Goal: Check status: Check status

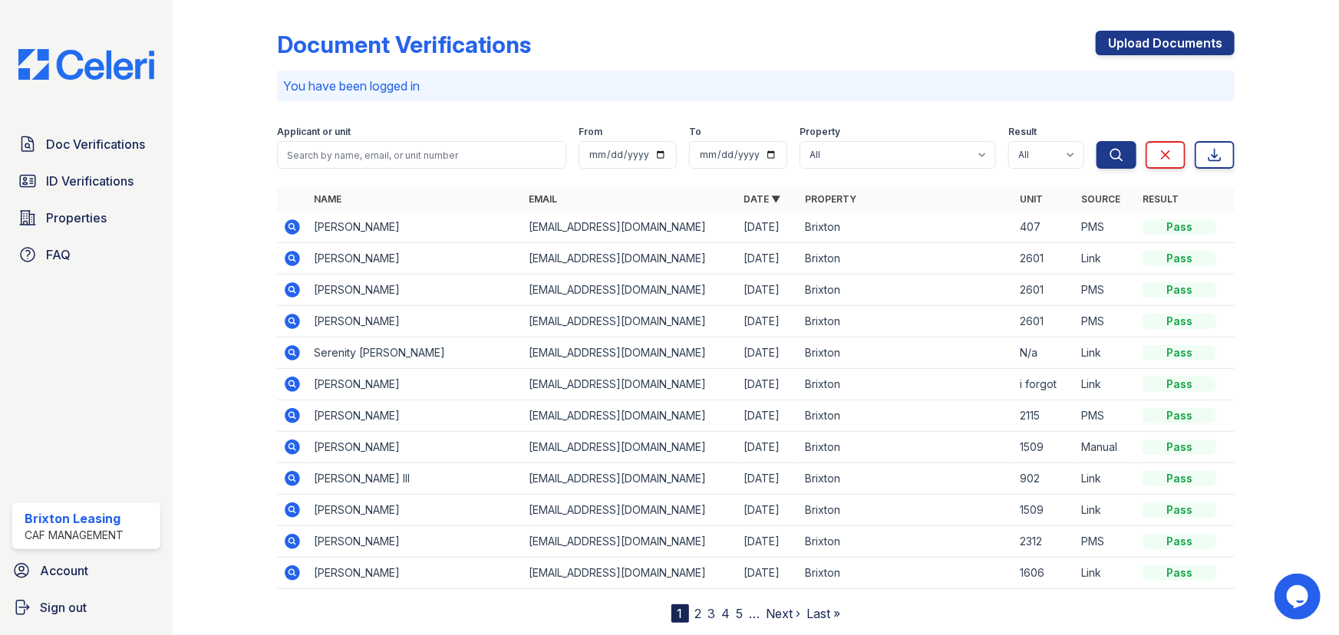
click at [295, 358] on icon at bounding box center [292, 352] width 15 height 15
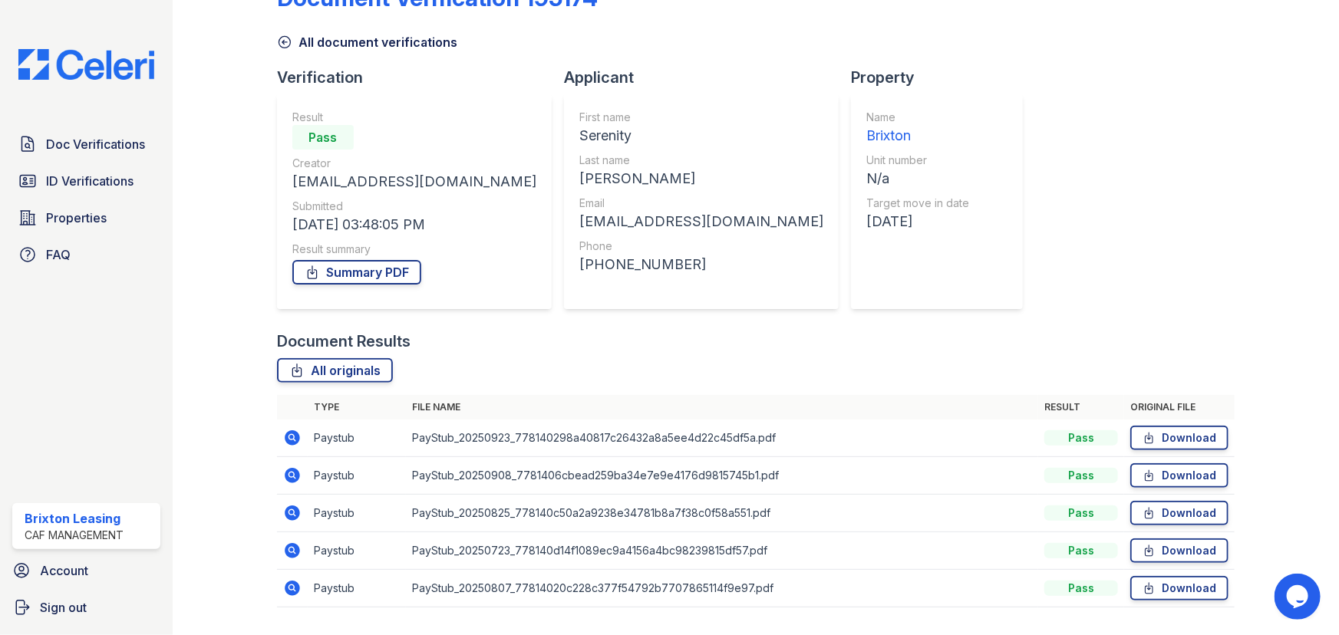
scroll to position [85, 0]
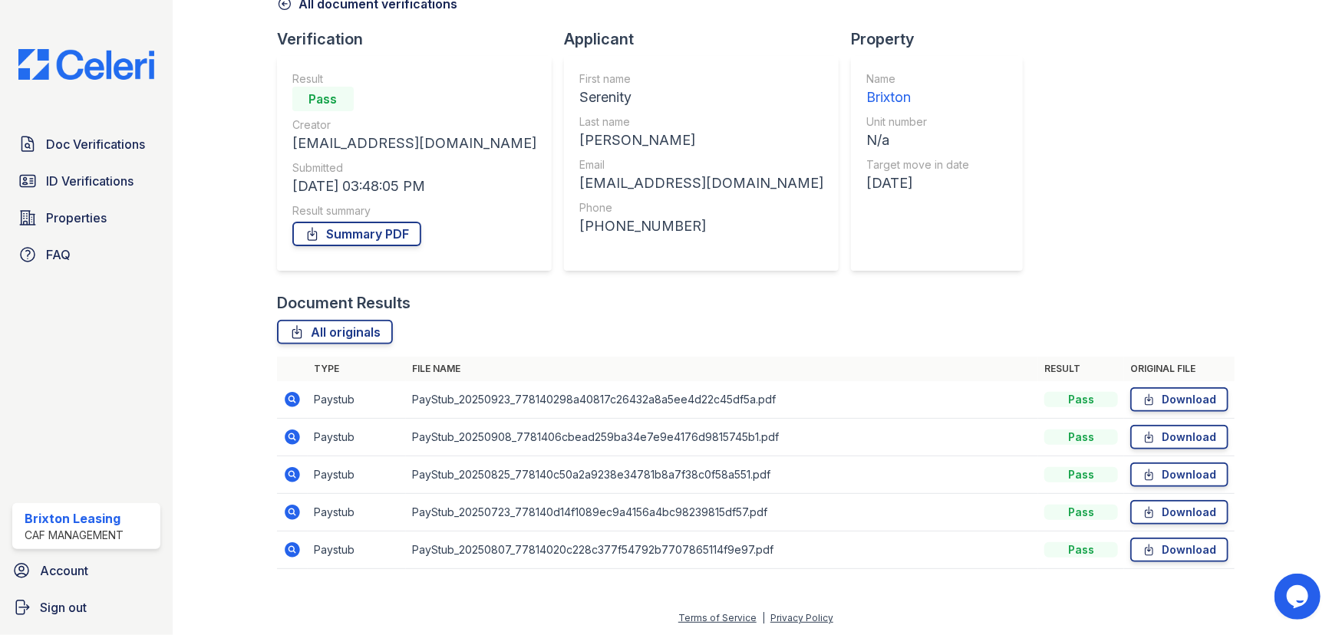
click at [295, 548] on icon at bounding box center [292, 550] width 15 height 15
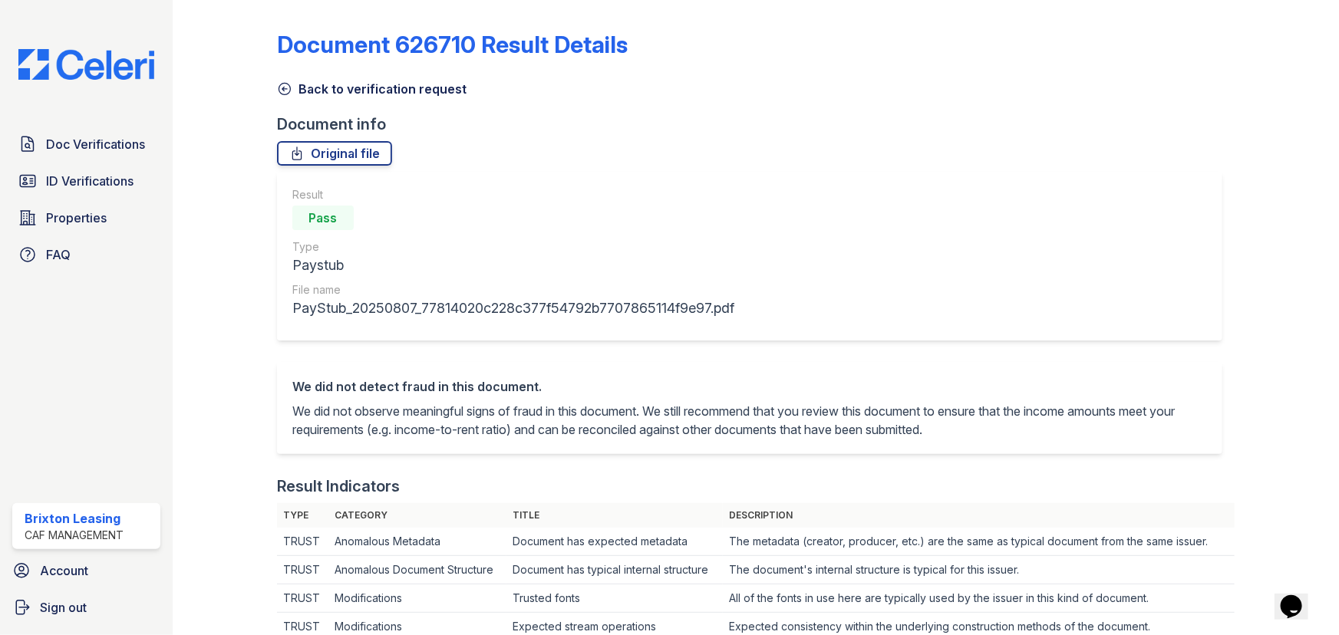
click at [287, 86] on icon at bounding box center [284, 88] width 15 height 15
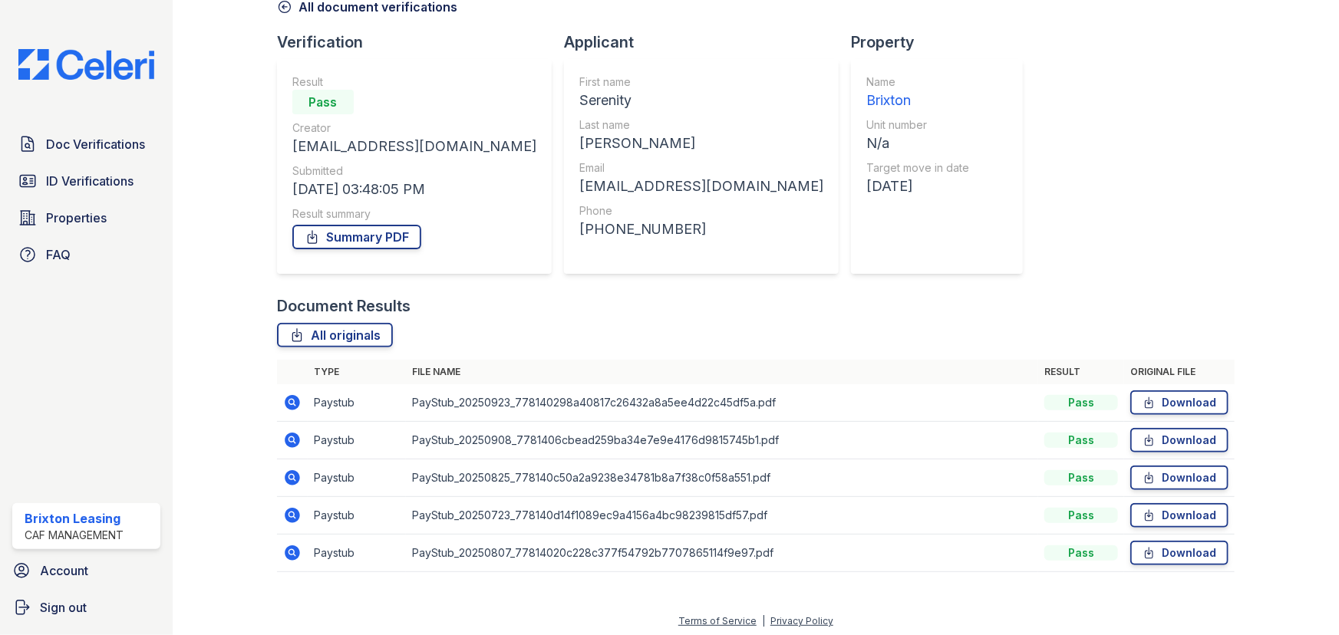
scroll to position [85, 0]
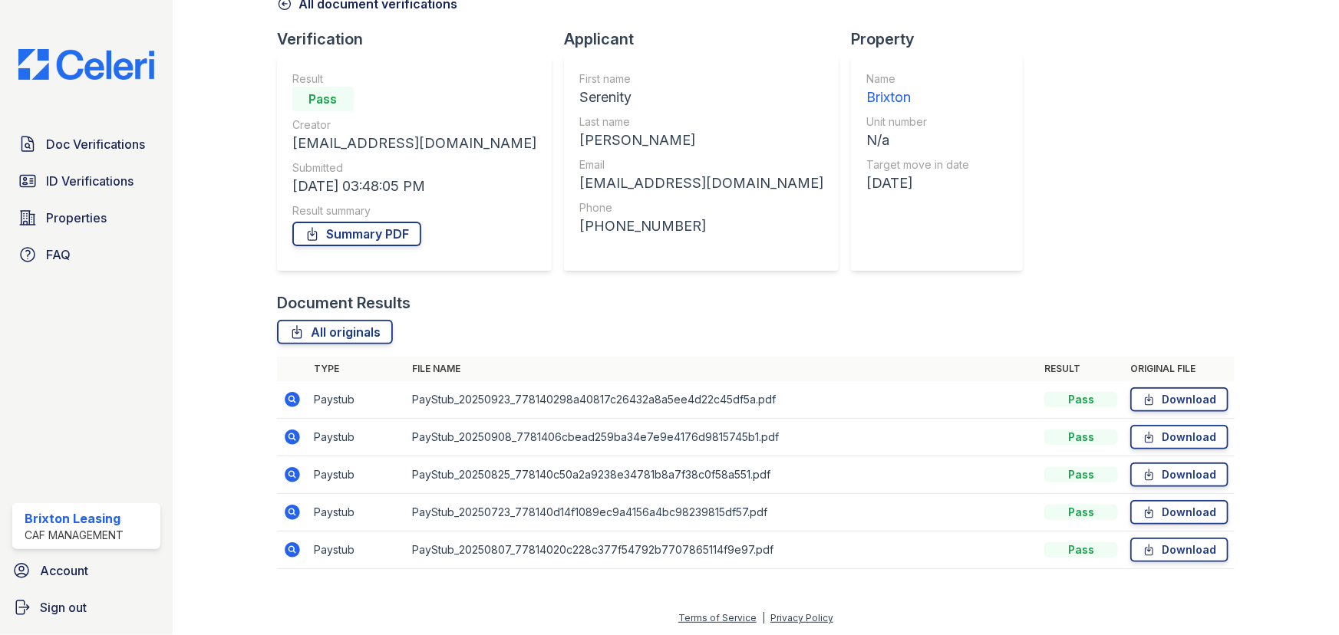
click at [293, 515] on icon at bounding box center [292, 512] width 15 height 15
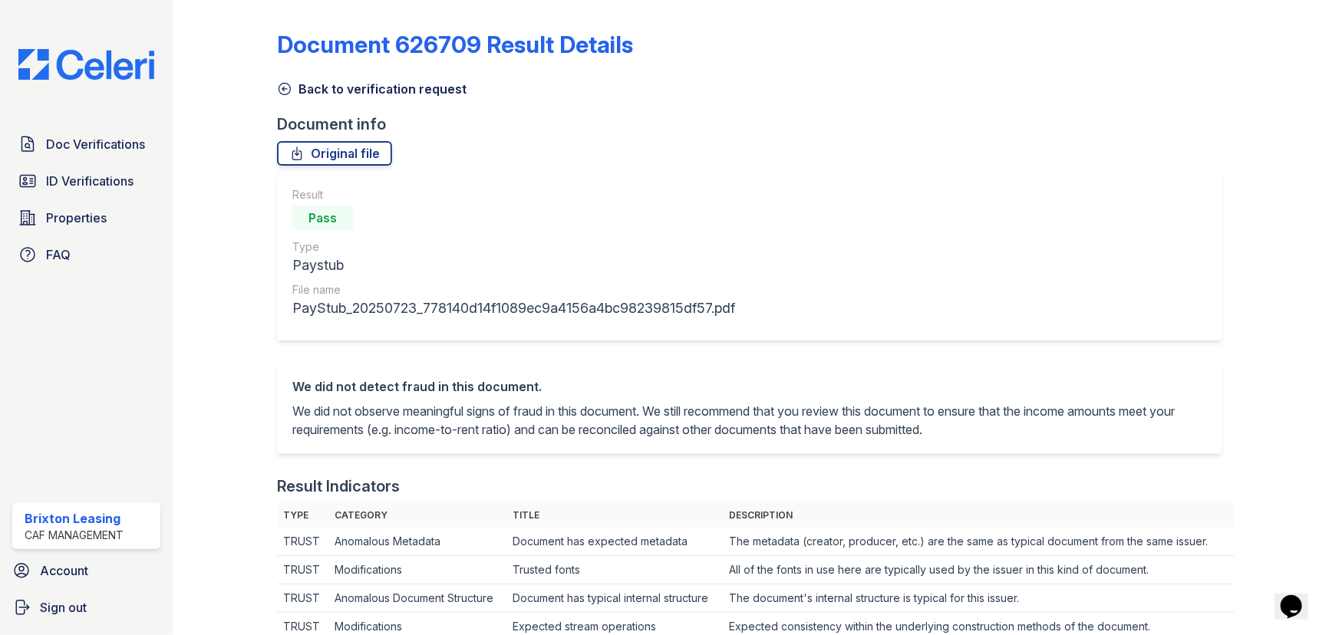
click at [302, 95] on link "Back to verification request" at bounding box center [372, 89] width 190 height 18
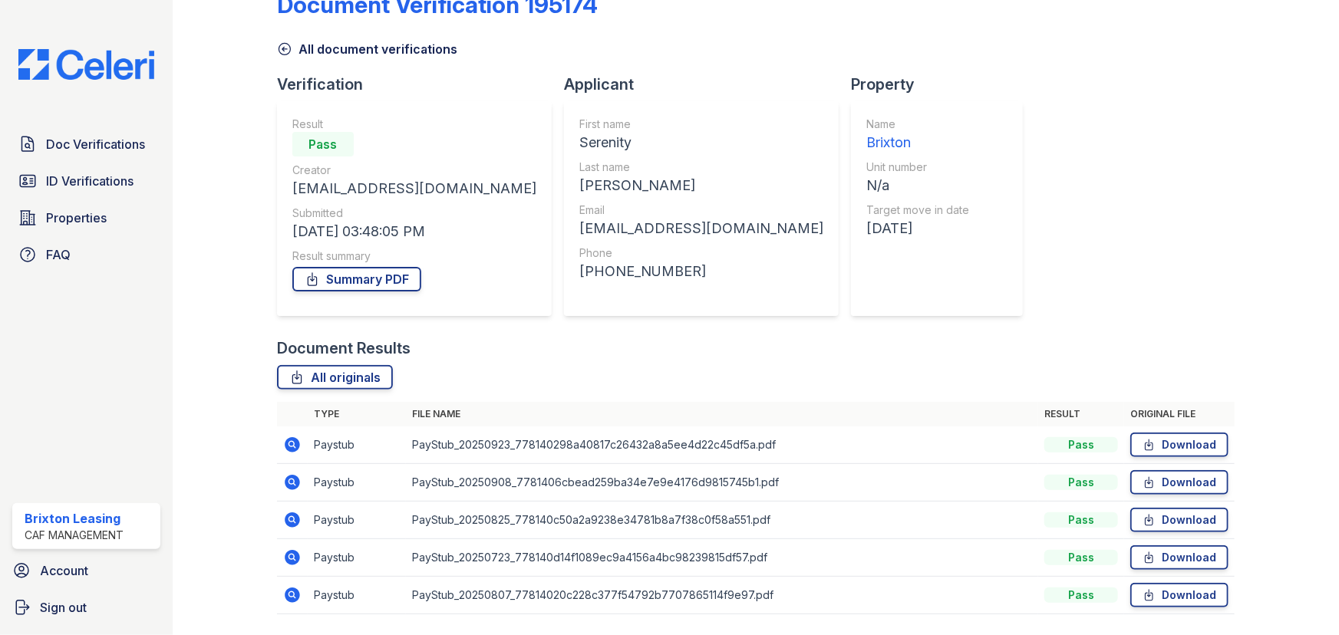
scroll to position [85, 0]
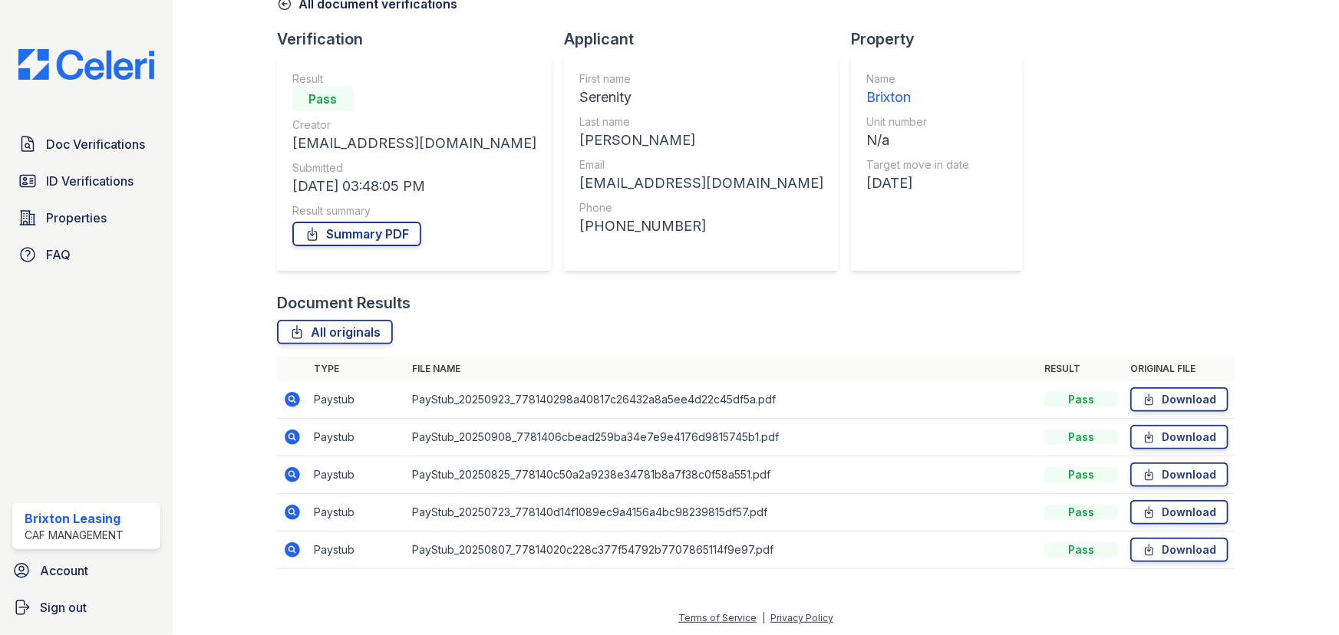
click at [292, 476] on icon at bounding box center [292, 475] width 18 height 18
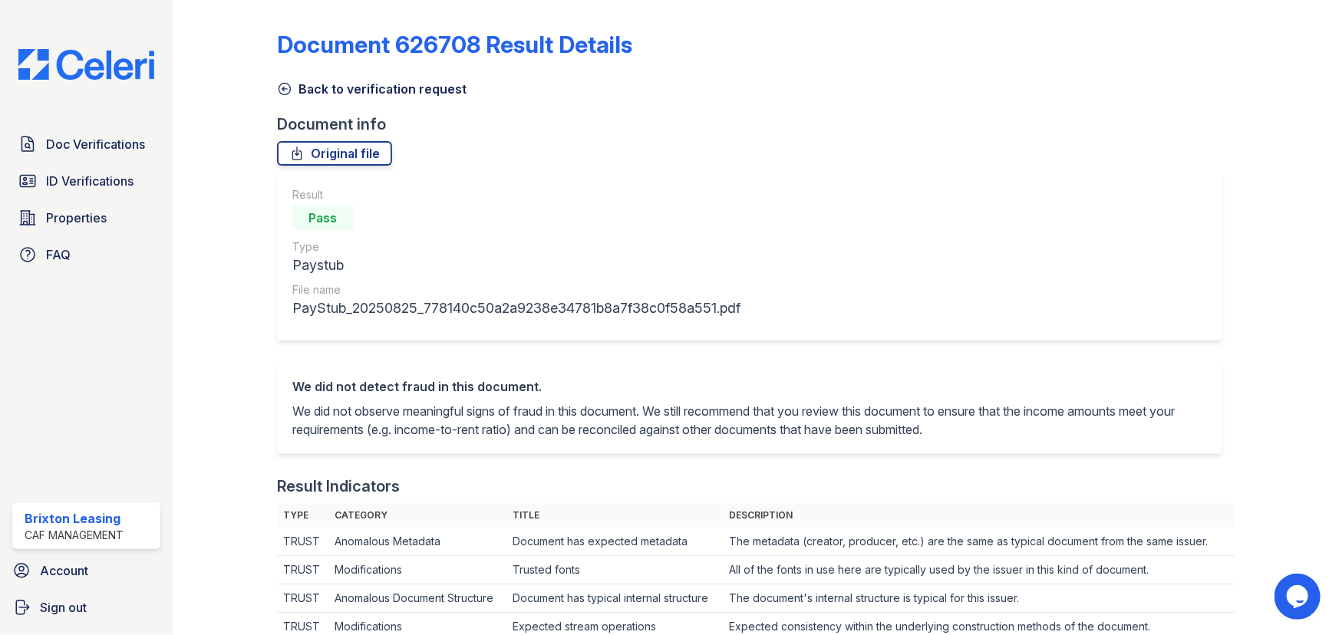
click at [305, 78] on div "Back to verification request" at bounding box center [756, 85] width 958 height 28
click at [292, 81] on link "Back to verification request" at bounding box center [372, 89] width 190 height 18
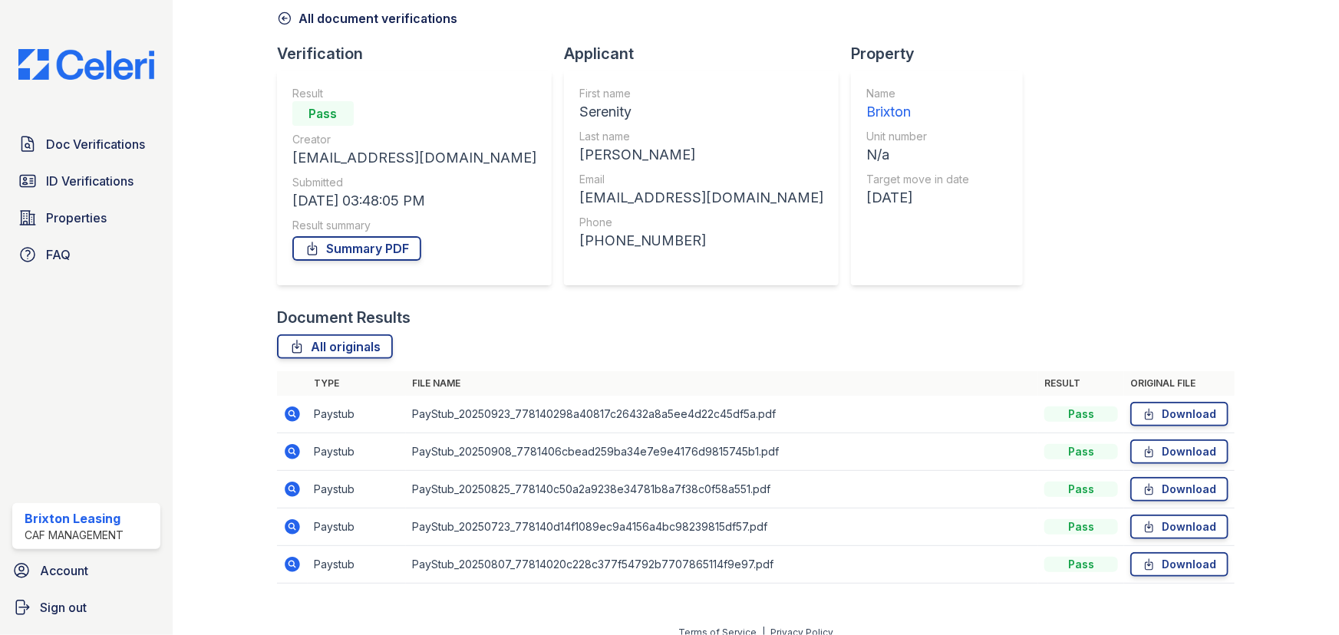
scroll to position [85, 0]
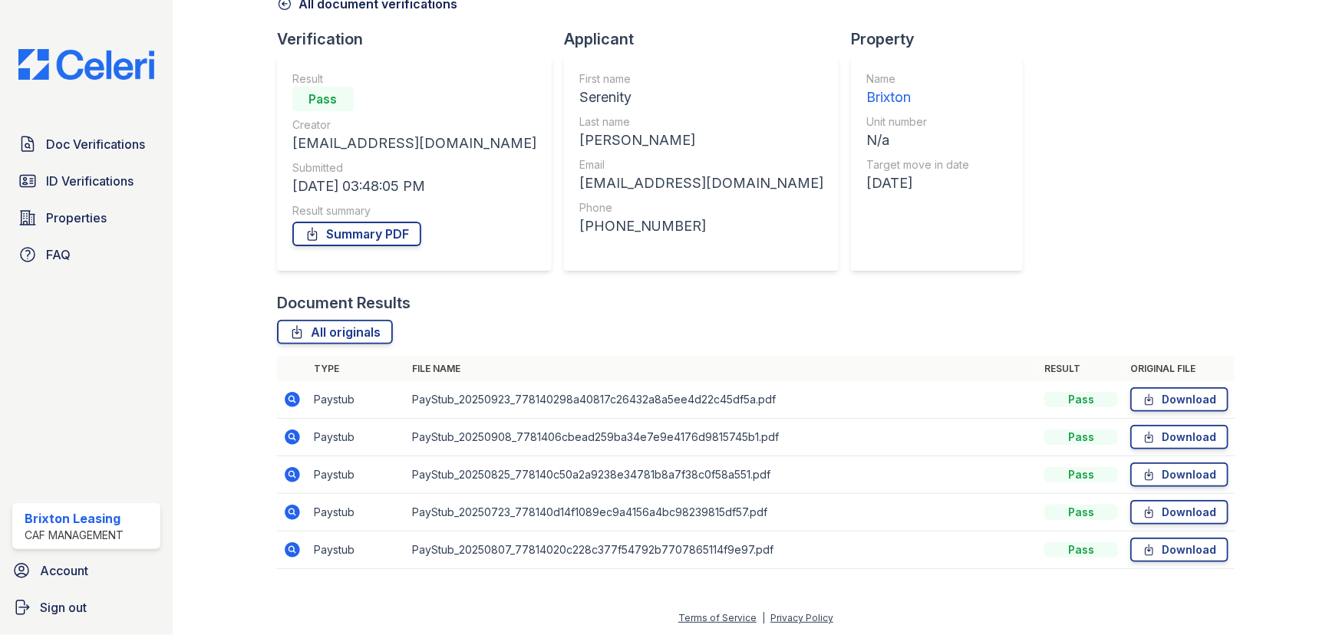
click at [288, 438] on icon at bounding box center [292, 437] width 15 height 15
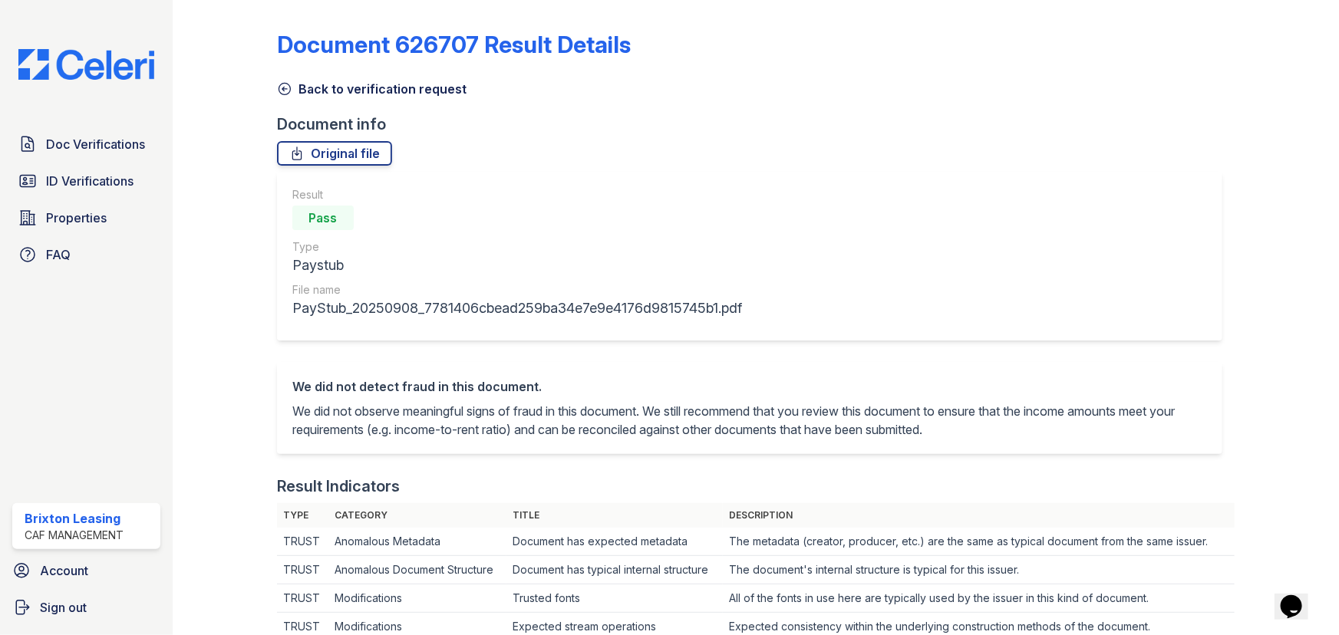
click at [282, 84] on icon at bounding box center [284, 88] width 15 height 15
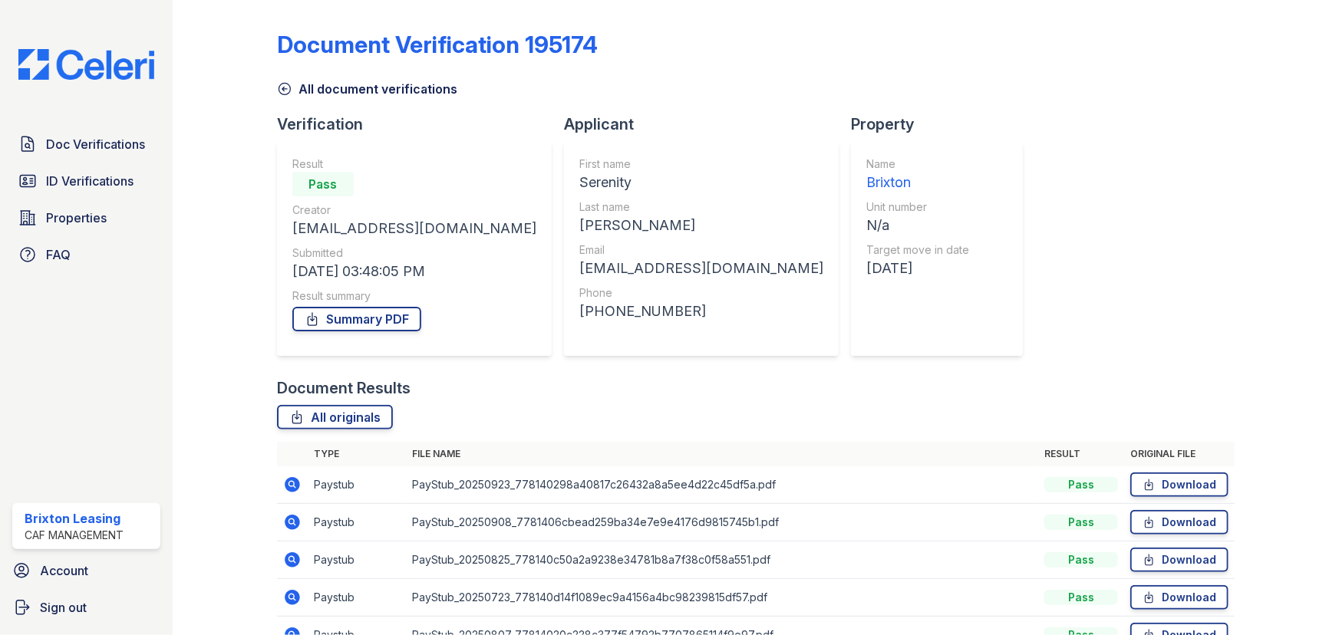
click at [292, 490] on icon at bounding box center [292, 484] width 15 height 15
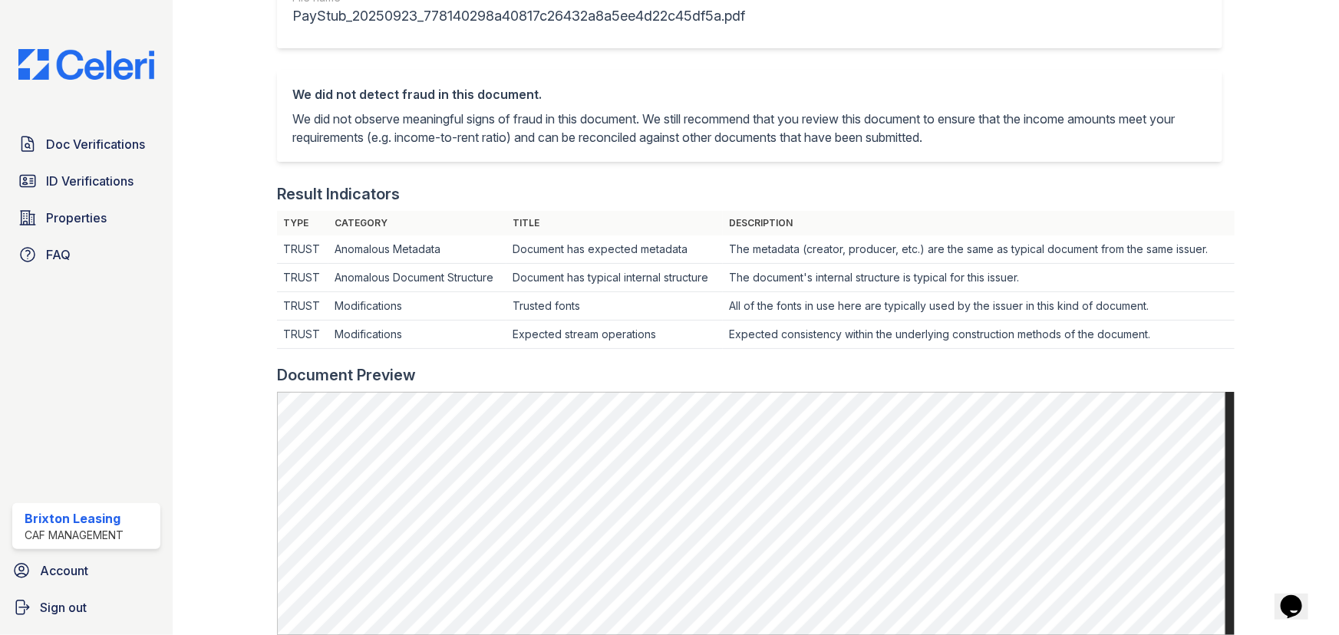
scroll to position [69, 0]
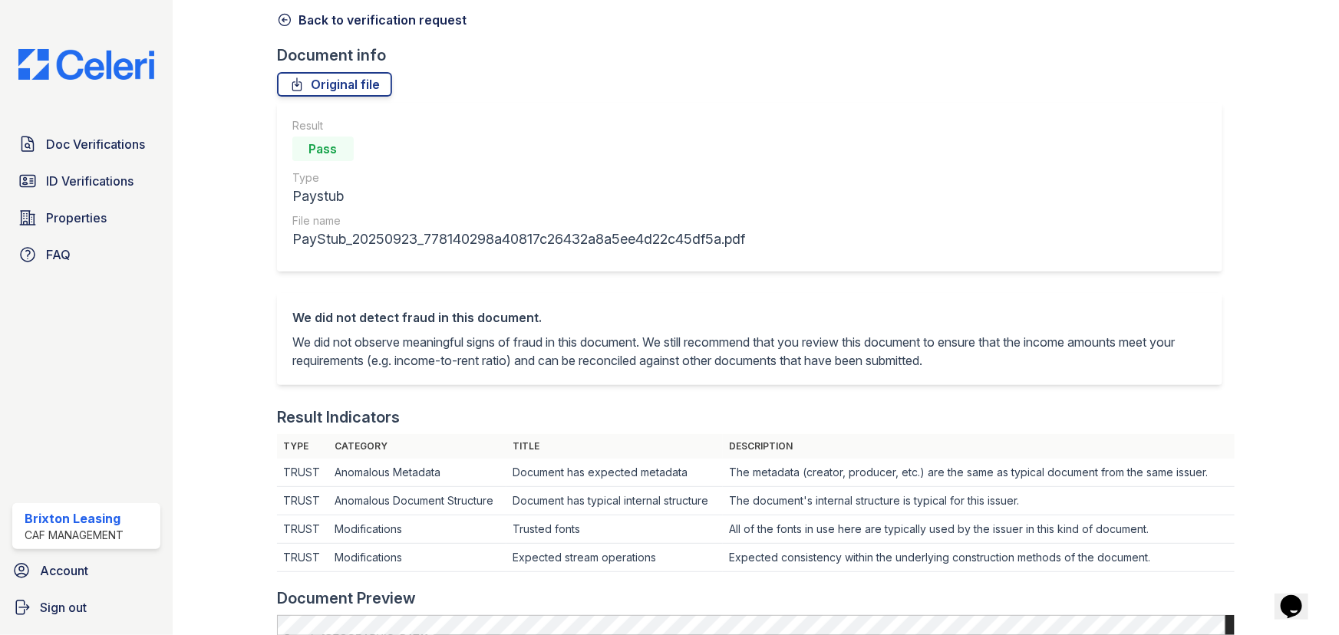
click at [284, 19] on icon at bounding box center [285, 21] width 12 height 12
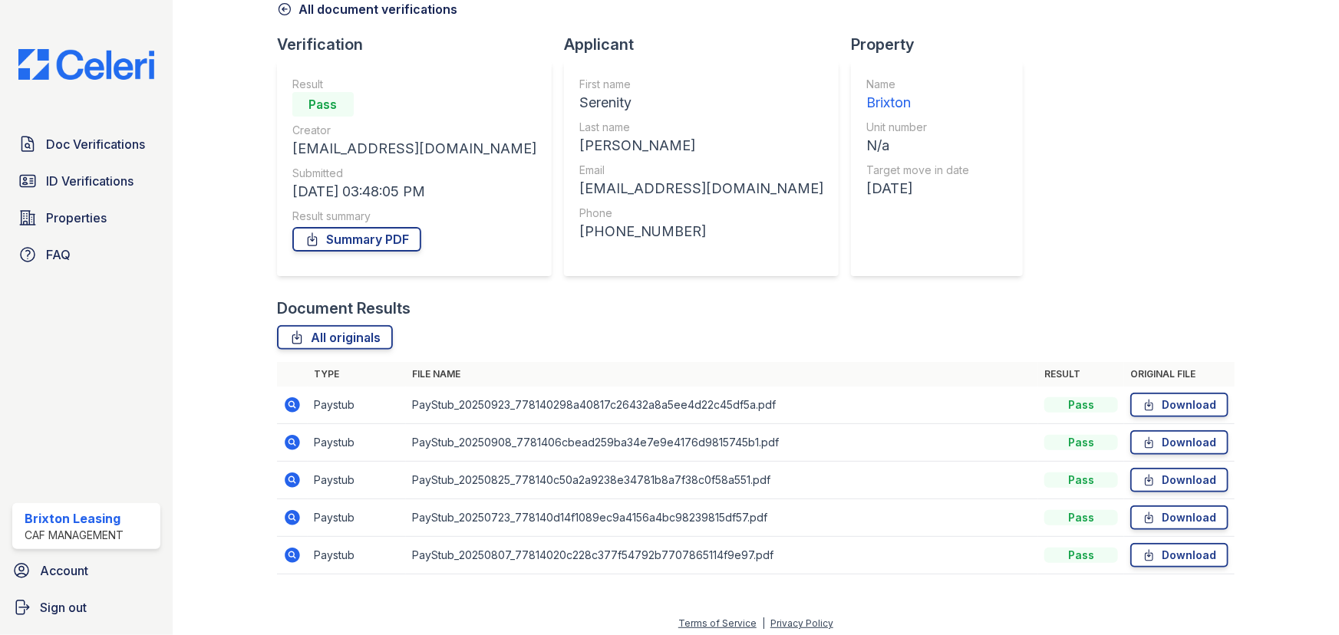
scroll to position [85, 0]
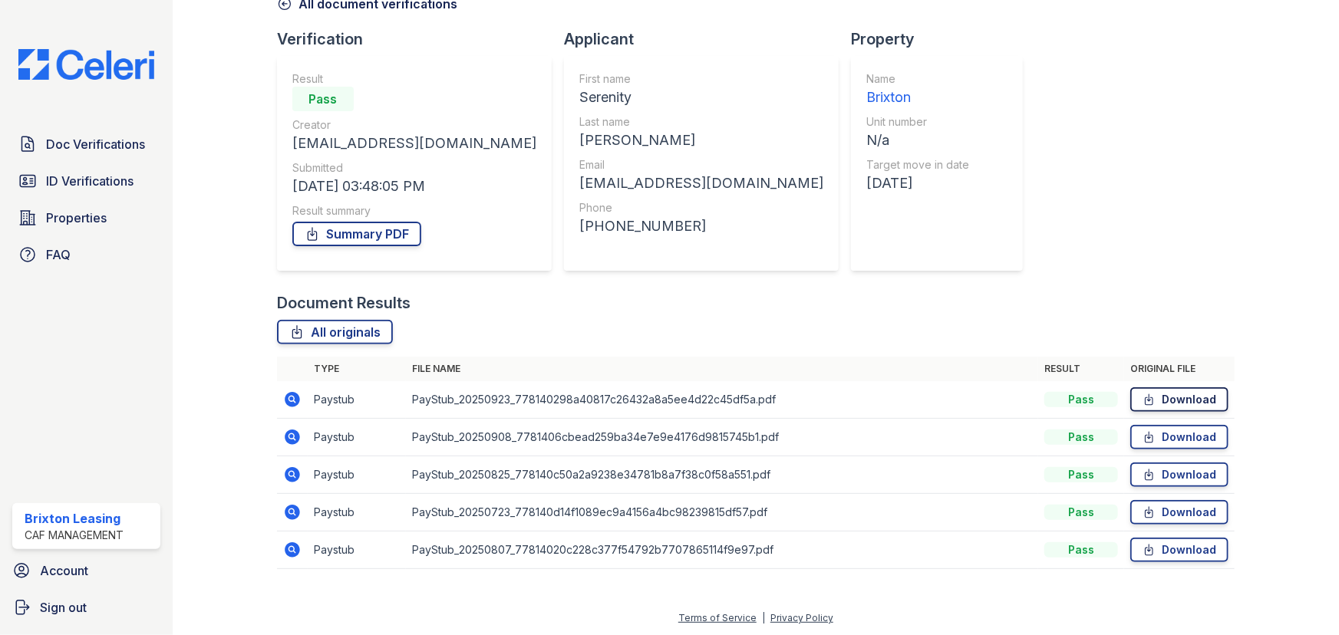
click at [1164, 403] on link "Download" at bounding box center [1179, 400] width 98 height 25
click at [1168, 435] on link "Download" at bounding box center [1179, 437] width 98 height 25
click at [1171, 471] on link "Download" at bounding box center [1179, 475] width 98 height 25
click at [1170, 506] on link "Download" at bounding box center [1179, 512] width 98 height 25
click at [1165, 555] on link "Download" at bounding box center [1179, 550] width 98 height 25
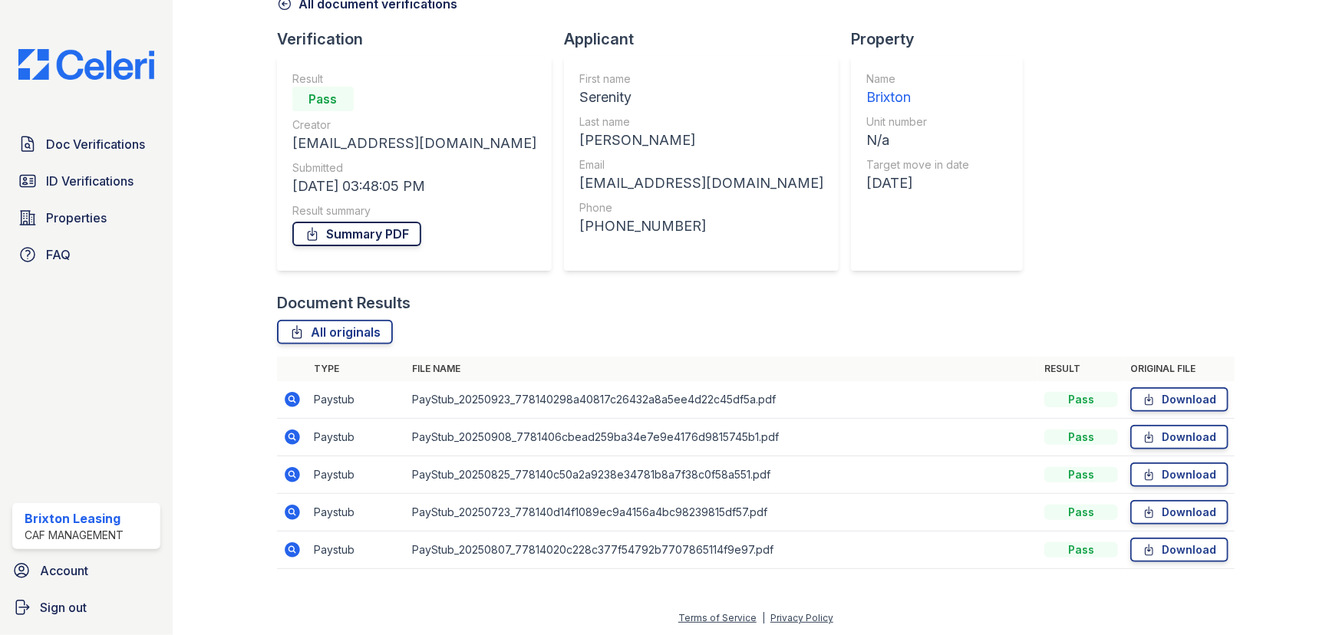
click at [373, 223] on link "Summary PDF" at bounding box center [356, 234] width 129 height 25
click at [97, 192] on link "ID Verifications" at bounding box center [86, 181] width 148 height 31
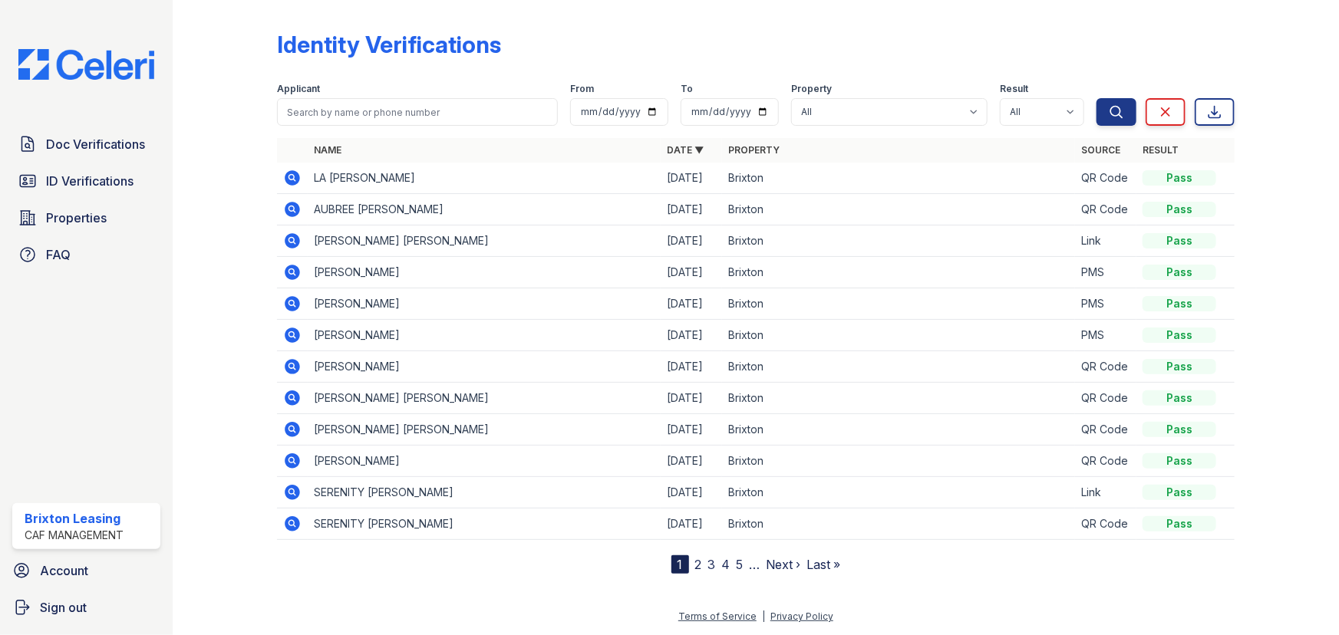
click at [298, 493] on icon at bounding box center [292, 492] width 15 height 15
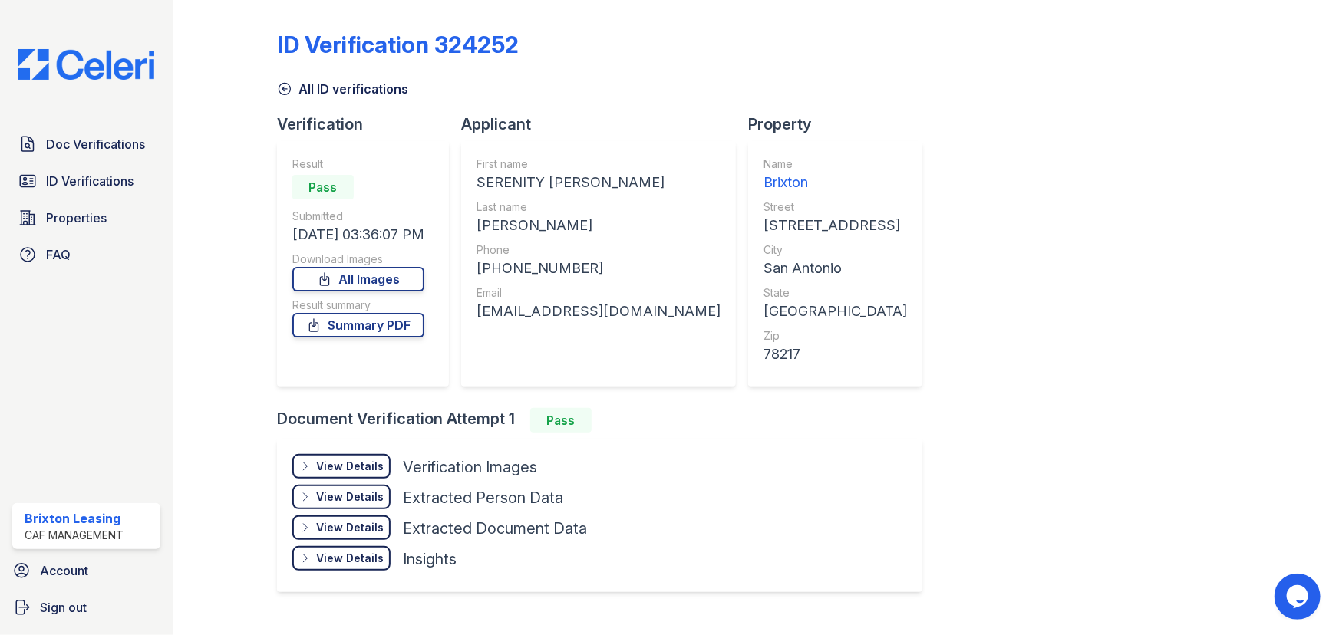
click at [359, 472] on div "View Details" at bounding box center [350, 466] width 68 height 15
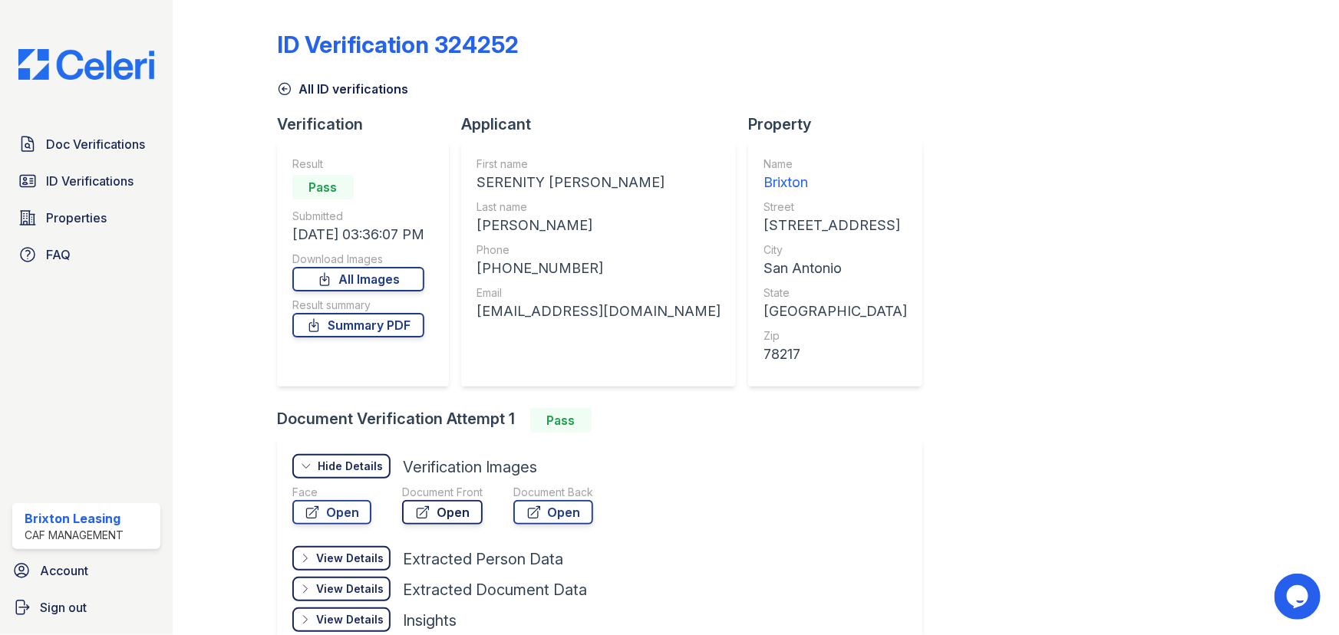
click at [441, 511] on link "Open" at bounding box center [442, 512] width 81 height 25
click at [292, 89] on icon at bounding box center [284, 88] width 15 height 15
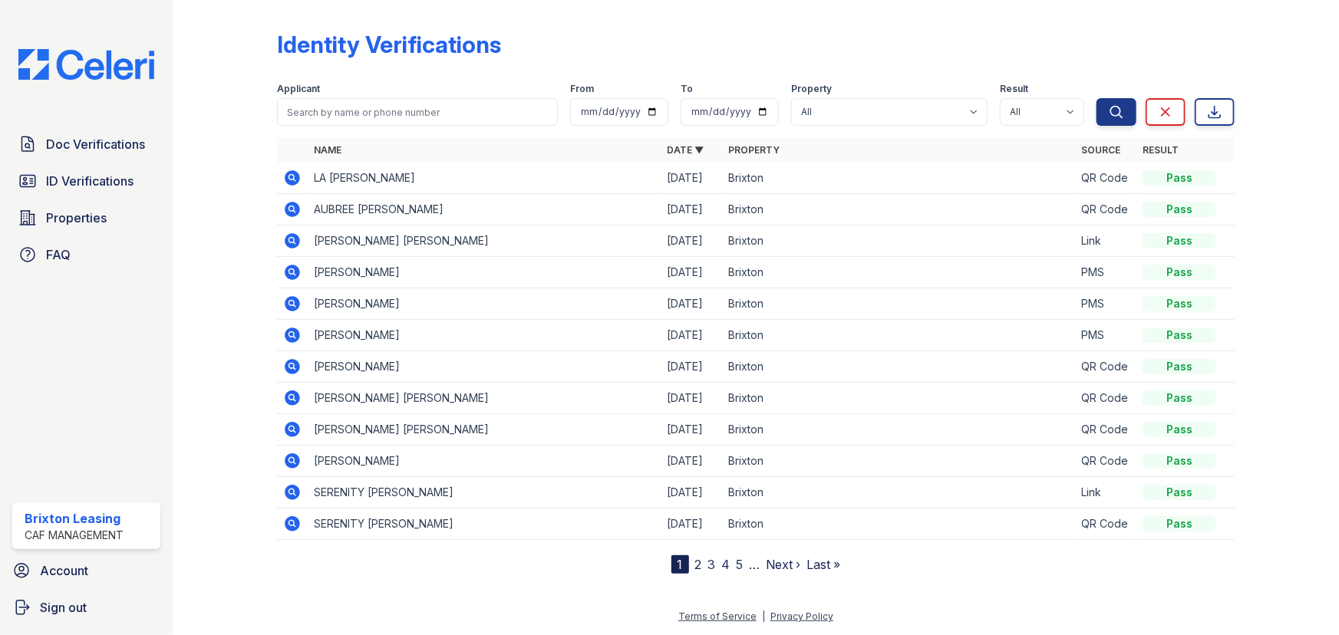
click at [293, 523] on icon at bounding box center [292, 524] width 18 height 18
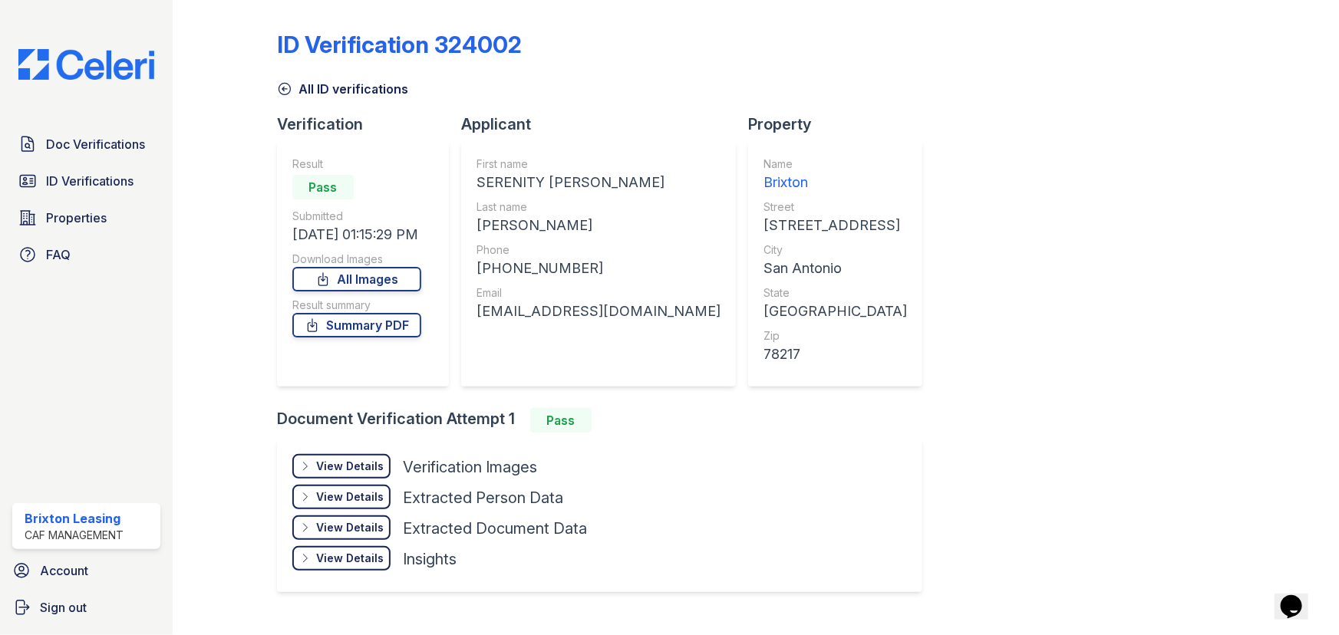
click at [332, 464] on div "View Details" at bounding box center [350, 466] width 68 height 15
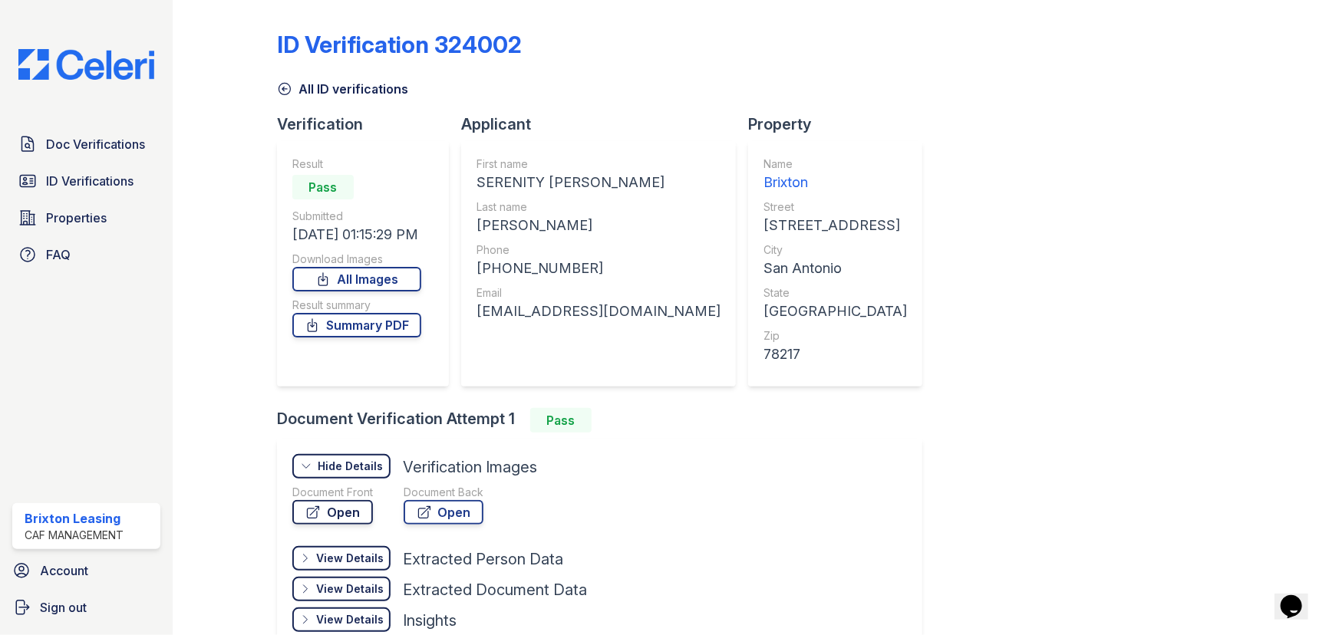
click at [346, 503] on link "Open" at bounding box center [332, 512] width 81 height 25
click at [378, 337] on link "Summary PDF" at bounding box center [356, 325] width 129 height 25
